Goal: Task Accomplishment & Management: Use online tool/utility

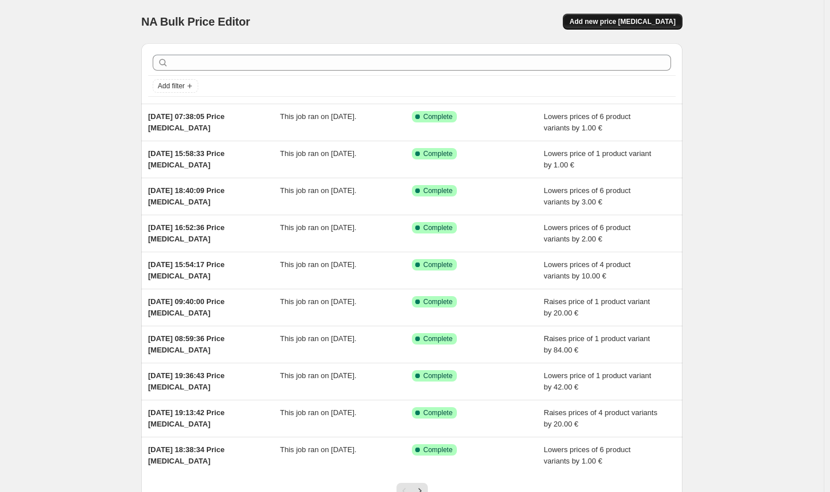
click at [663, 21] on span "Add new price [MEDICAL_DATA]" at bounding box center [623, 21] width 106 height 9
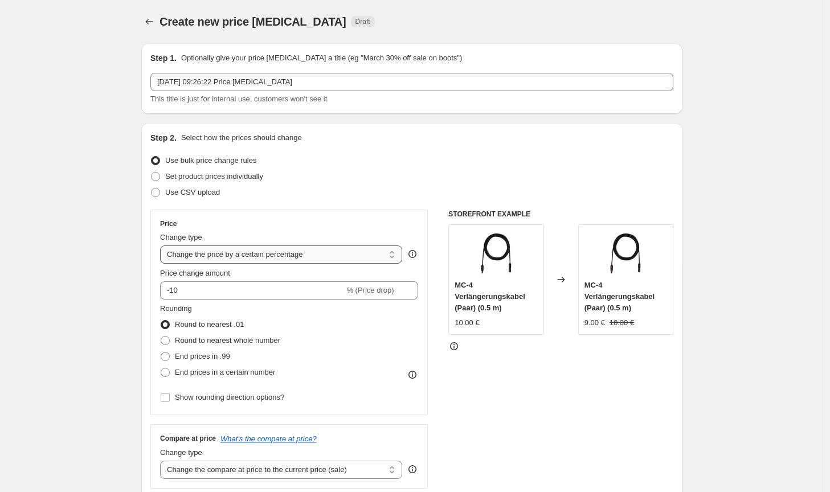
click at [327, 260] on select "Change the price to a certain amount Change the price by a certain amount Chang…" at bounding box center [281, 255] width 242 height 18
select select "by"
click at [162, 246] on select "Change the price to a certain amount Change the price by a certain amount Chang…" at bounding box center [281, 255] width 242 height 18
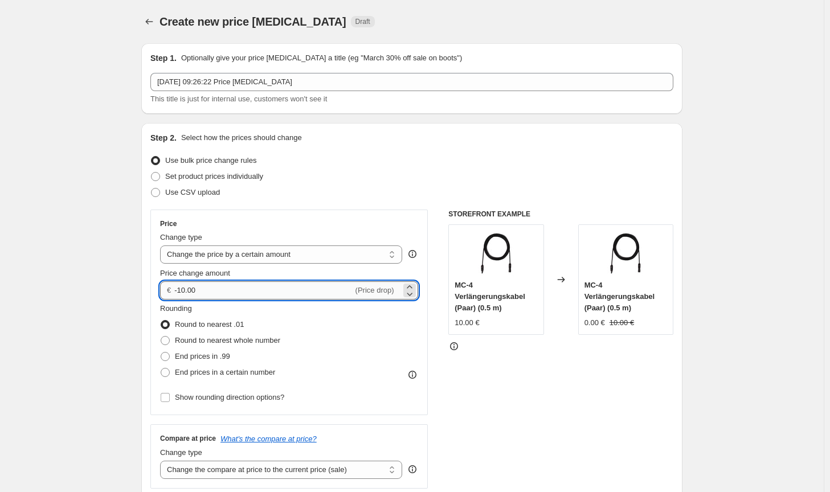
drag, startPoint x: 233, startPoint y: 289, endPoint x: 182, endPoint y: 290, distance: 51.3
click at [182, 290] on input "-10.00" at bounding box center [263, 290] width 178 height 18
type input "-5.00"
click at [196, 338] on span "Round to nearest whole number" at bounding box center [227, 340] width 105 height 9
click at [161, 337] on input "Round to nearest whole number" at bounding box center [161, 336] width 1 height 1
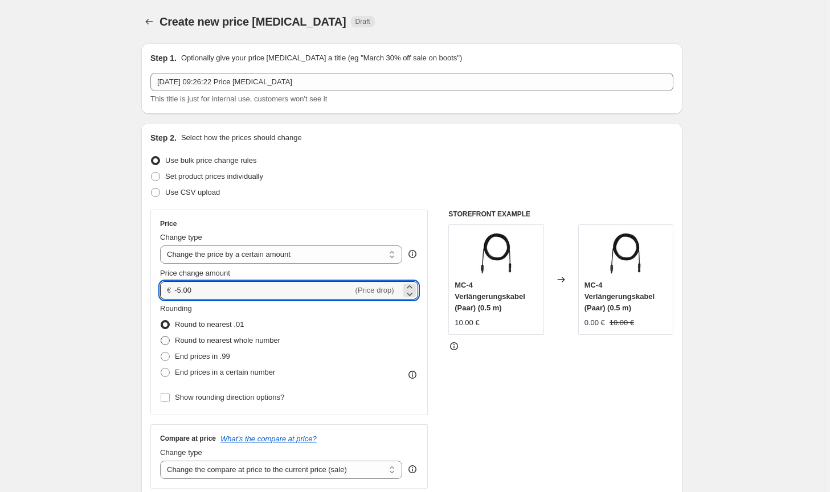
radio input "true"
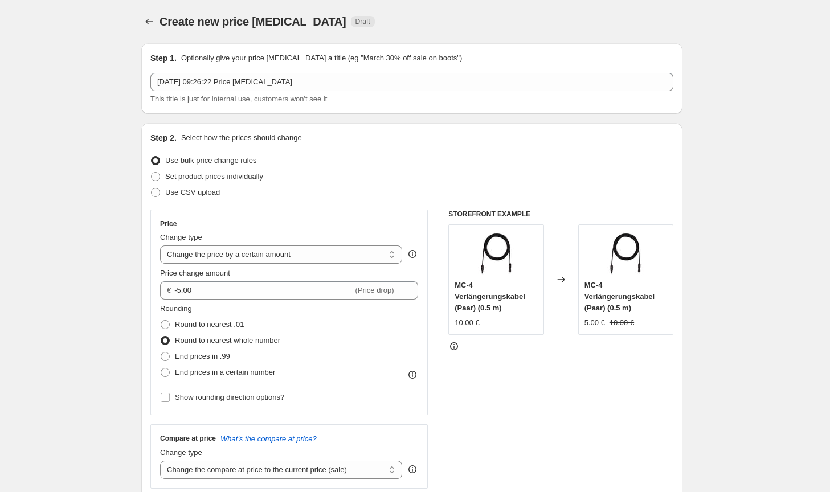
click at [509, 416] on div "STOREFRONT EXAMPLE MC-4 Verlängerungskabel (Paar) (0.5 m) 10.00 € Changed to MC…" at bounding box center [560, 349] width 225 height 279
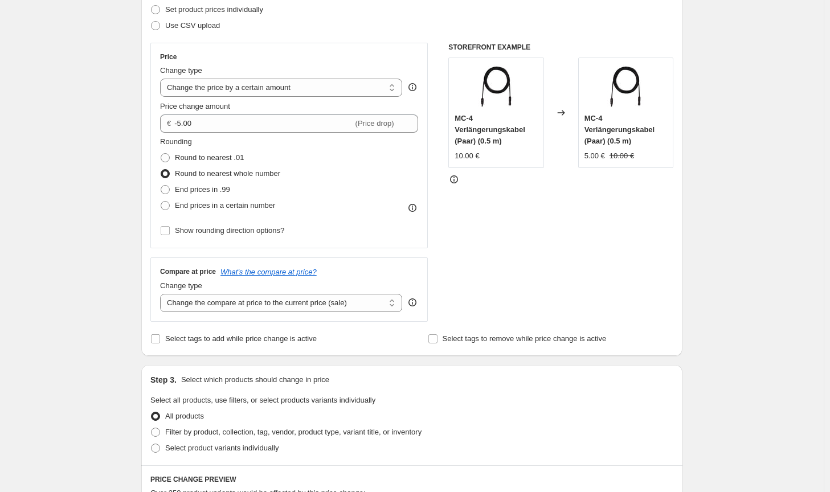
scroll to position [171, 0]
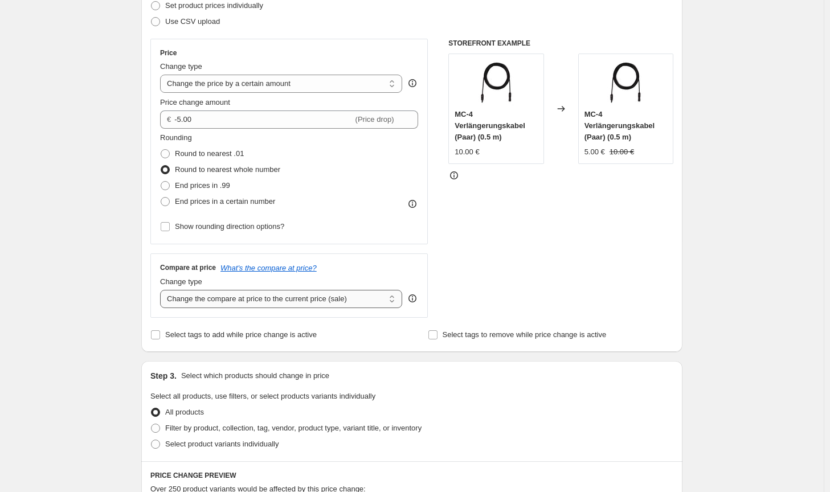
click at [354, 296] on select "Change the compare at price to the current price (sale) Change the compare at p…" at bounding box center [281, 299] width 242 height 18
select select "no_change"
click at [162, 290] on select "Change the compare at price to the current price (sale) Change the compare at p…" at bounding box center [281, 299] width 242 height 18
click at [308, 431] on span "Filter by product, collection, tag, vendor, product type, variant title, or inv…" at bounding box center [293, 428] width 256 height 9
click at [152, 424] on input "Filter by product, collection, tag, vendor, product type, variant title, or inv…" at bounding box center [151, 424] width 1 height 1
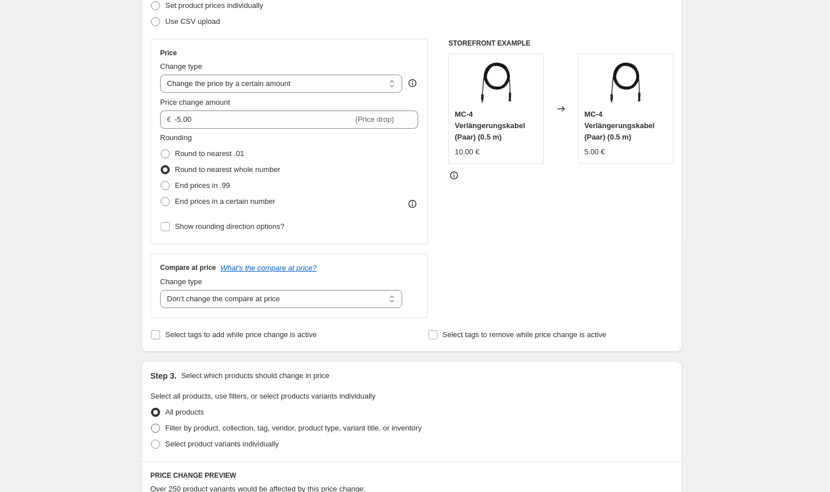
radio input "true"
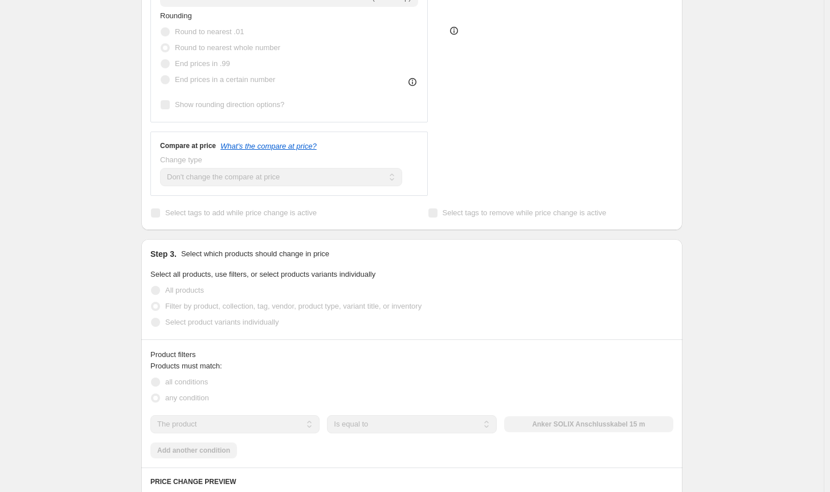
scroll to position [399, 0]
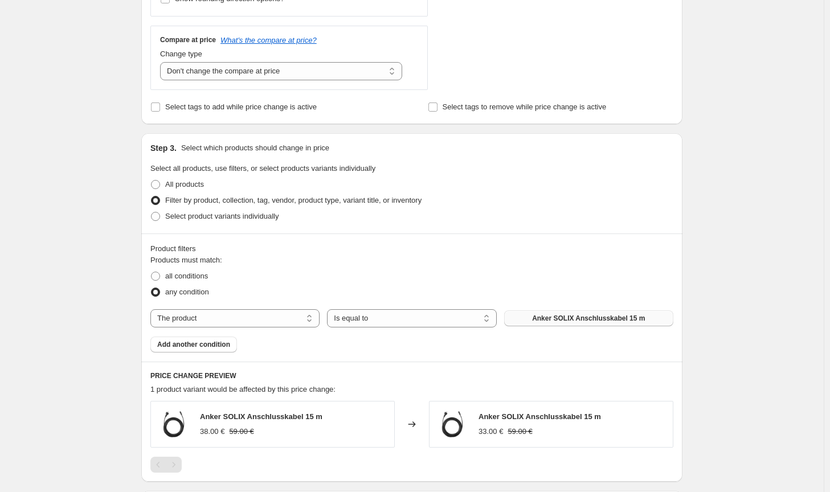
click at [577, 320] on span "Anker SOLIX Anschlusskabel 15 m" at bounding box center [588, 318] width 113 height 9
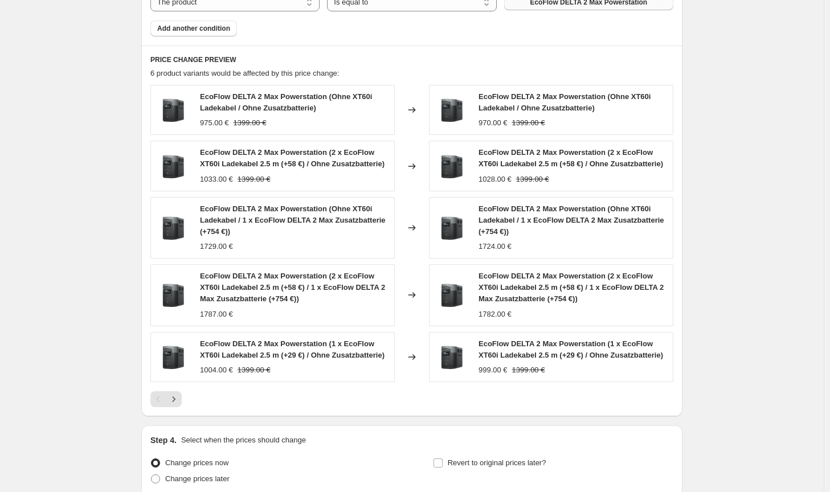
scroll to position [815, 0]
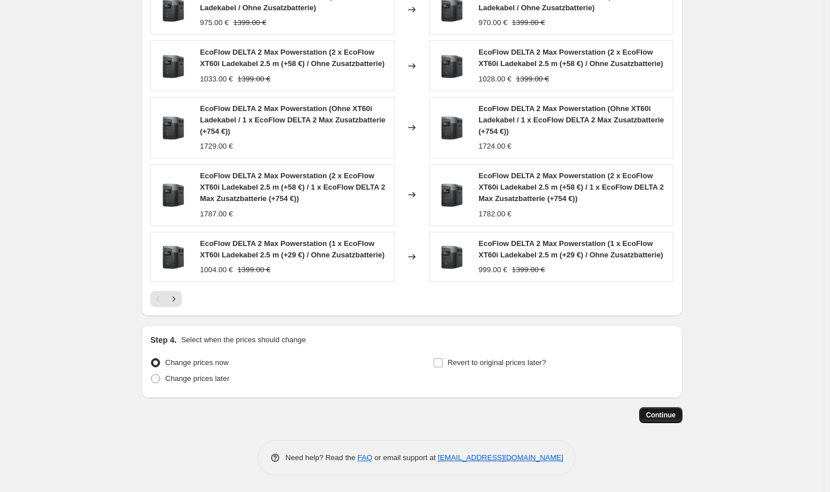
click at [665, 408] on button "Continue" at bounding box center [660, 415] width 43 height 16
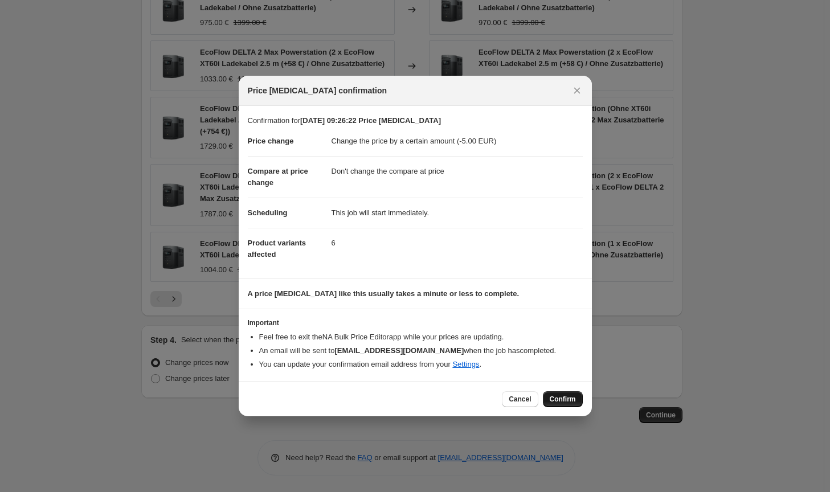
click at [573, 403] on span "Confirm" at bounding box center [563, 399] width 26 height 9
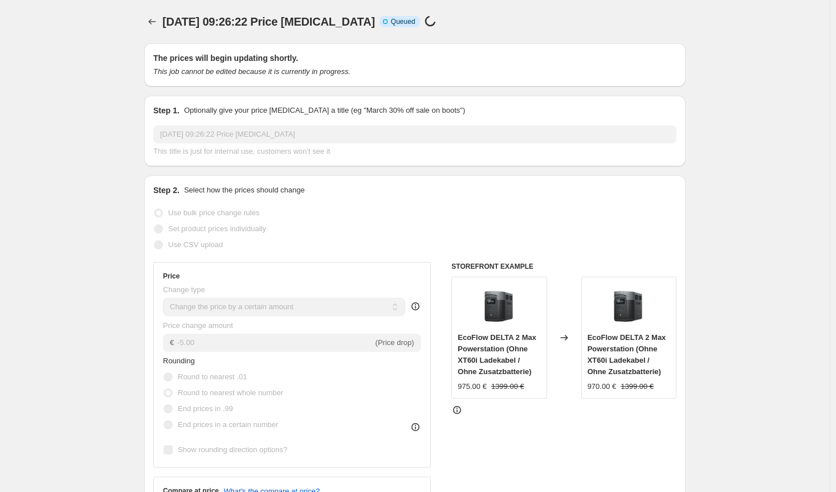
select select "by"
select select "no_change"
